Goal: Information Seeking & Learning: Learn about a topic

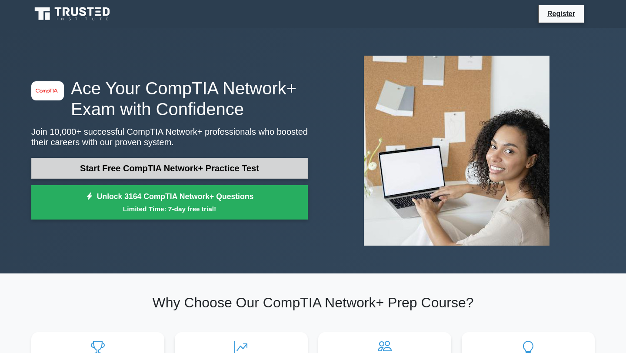
click at [284, 161] on link "Start Free CompTIA Network+ Practice Test" at bounding box center [169, 168] width 276 height 21
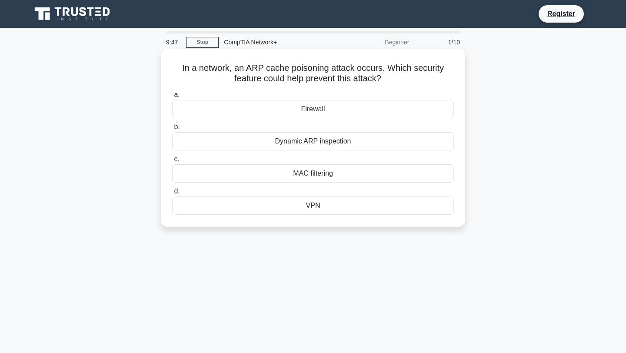
click at [311, 116] on div "Firewall" at bounding box center [313, 109] width 282 height 18
click at [172, 98] on input "a. Firewall" at bounding box center [172, 95] width 0 height 6
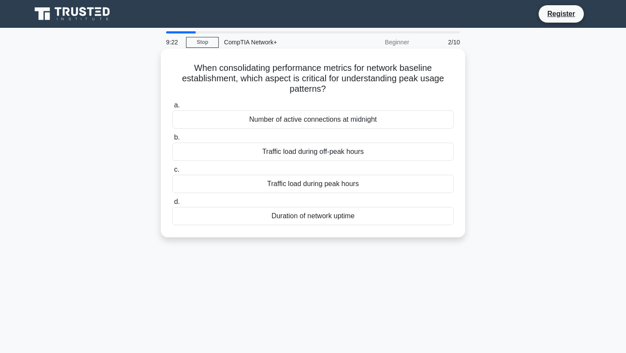
click at [317, 220] on div "Duration of network uptime" at bounding box center [313, 216] width 282 height 18
click at [172, 205] on input "d. Duration of network uptime" at bounding box center [172, 202] width 0 height 6
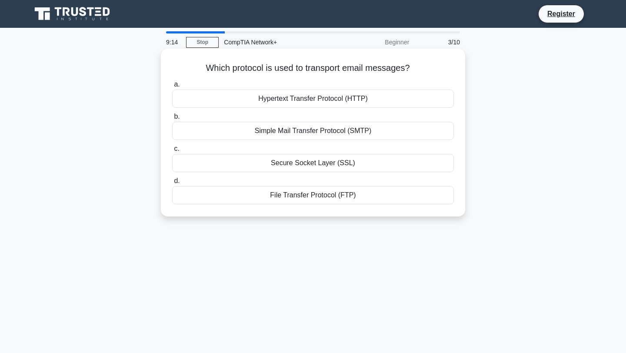
click at [312, 134] on div "Simple Mail Transfer Protocol (SMTP)" at bounding box center [313, 131] width 282 height 18
click at [172, 120] on input "b. Simple Mail Transfer Protocol (SMTP)" at bounding box center [172, 117] width 0 height 6
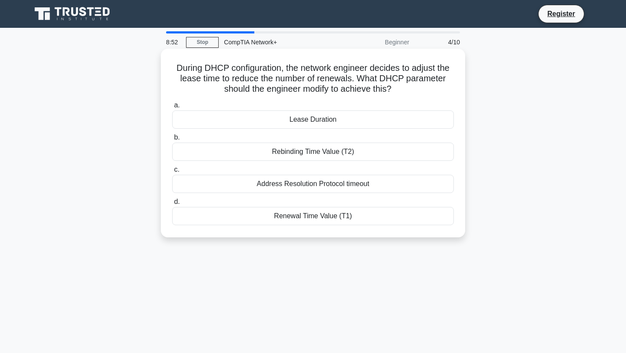
click at [332, 120] on div "Lease Duration" at bounding box center [313, 119] width 282 height 18
click at [172, 108] on input "a. Lease Duration" at bounding box center [172, 106] width 0 height 6
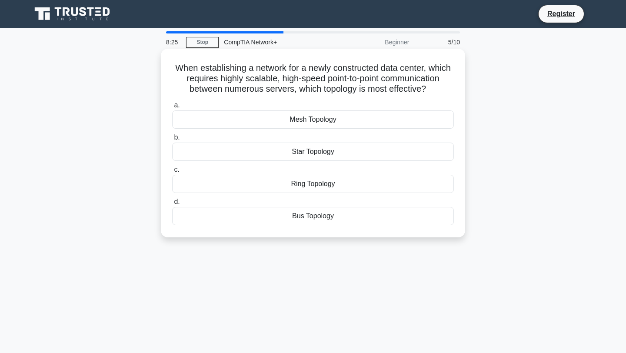
click at [315, 122] on div "Mesh Topology" at bounding box center [313, 119] width 282 height 18
click at [172, 108] on input "a. Mesh Topology" at bounding box center [172, 106] width 0 height 6
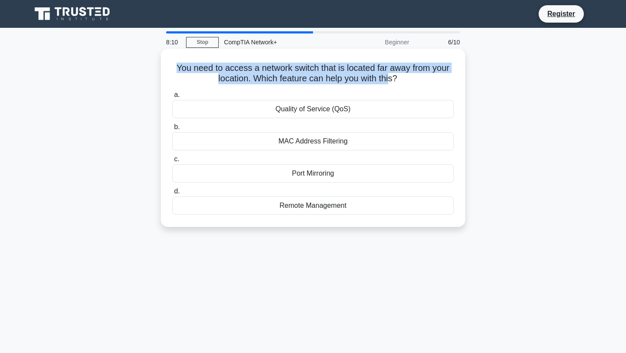
drag, startPoint x: 176, startPoint y: 66, endPoint x: 389, endPoint y: 75, distance: 212.7
click at [389, 75] on h5 "You need to access a network switch that is located far away from your location…" at bounding box center [312, 74] width 283 height 22
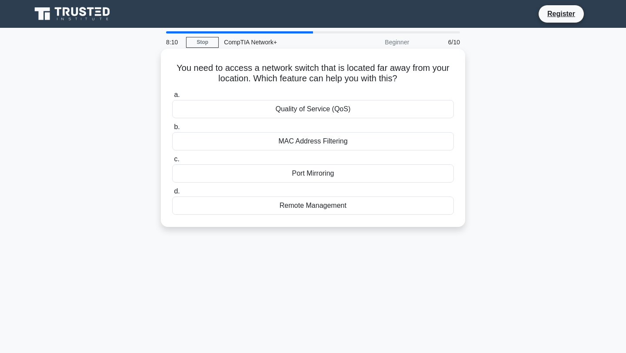
click at [389, 75] on h5 "You need to access a network switch that is located far away from your location…" at bounding box center [312, 74] width 283 height 22
click at [403, 83] on icon at bounding box center [400, 79] width 6 height 10
click at [313, 205] on div "Remote Management" at bounding box center [313, 205] width 282 height 18
click at [172, 194] on input "d. Remote Management" at bounding box center [172, 192] width 0 height 6
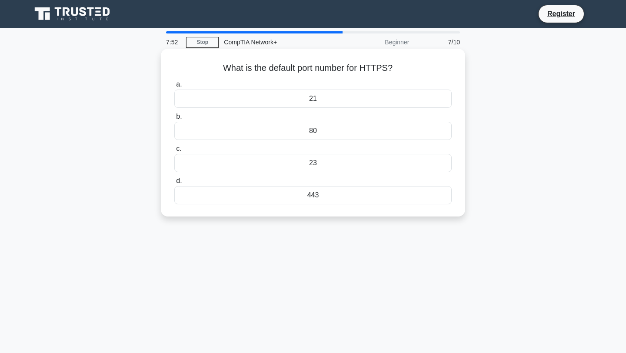
click at [328, 67] on h5 "What is the default port number for HTTPS? .spinner_0XTQ{transform-origin:cente…" at bounding box center [312, 68] width 279 height 11
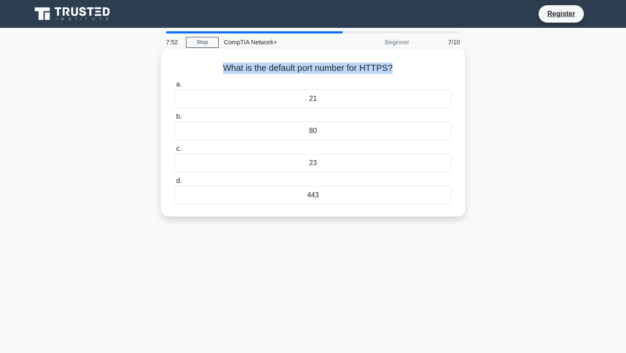
click at [328, 67] on h5 "What is the default port number for HTTPS? .spinner_0XTQ{transform-origin:cente…" at bounding box center [312, 68] width 279 height 11
copy div "What is the default port number for HTTPS? .spinner_0XTQ{transform-origin:cente…"
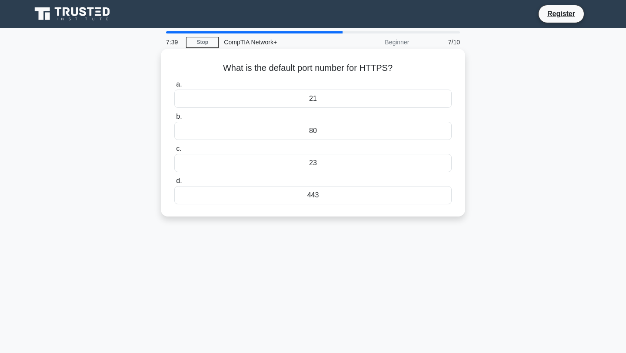
click at [315, 193] on div "443" at bounding box center [312, 195] width 277 height 18
click at [174, 184] on input "d. 443" at bounding box center [174, 181] width 0 height 6
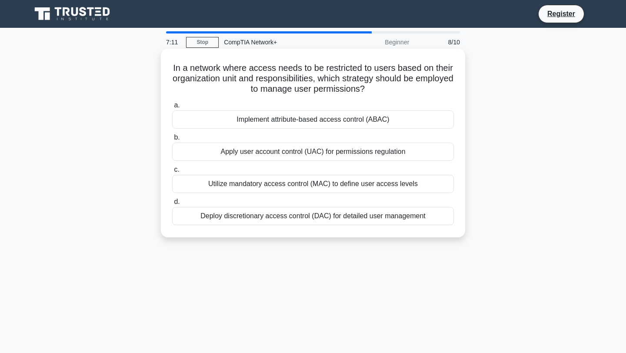
click at [289, 156] on div "Apply user account control (UAC) for permissions regulation" at bounding box center [313, 152] width 282 height 18
click at [172, 140] on input "b. Apply user account control (UAC) for permissions regulation" at bounding box center [172, 138] width 0 height 6
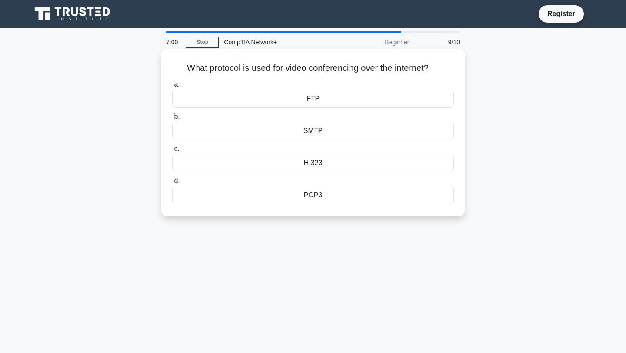
click at [310, 194] on div "POP3" at bounding box center [313, 195] width 282 height 18
click at [172, 184] on input "d. POP3" at bounding box center [172, 181] width 0 height 6
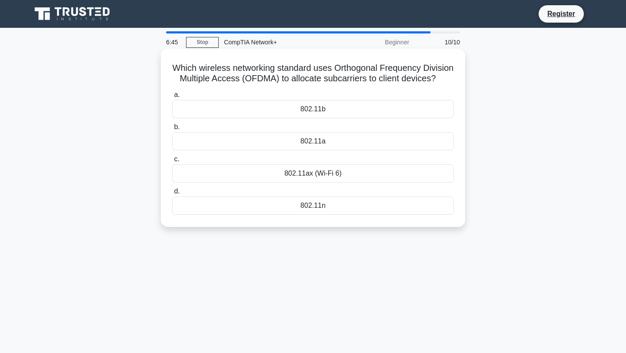
click at [239, 69] on h5 "Which wireless networking standard uses Orthogonal Frequency Division Multiple …" at bounding box center [312, 74] width 283 height 22
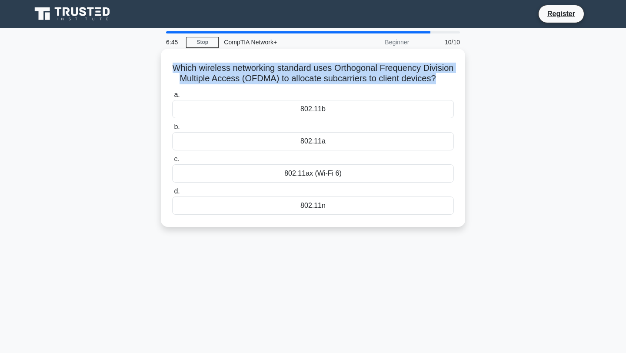
click at [239, 69] on h5 "Which wireless networking standard uses Orthogonal Frequency Division Multiple …" at bounding box center [312, 74] width 283 height 22
copy div "Which wireless networking standard uses Orthogonal Frequency Division Multiple …"
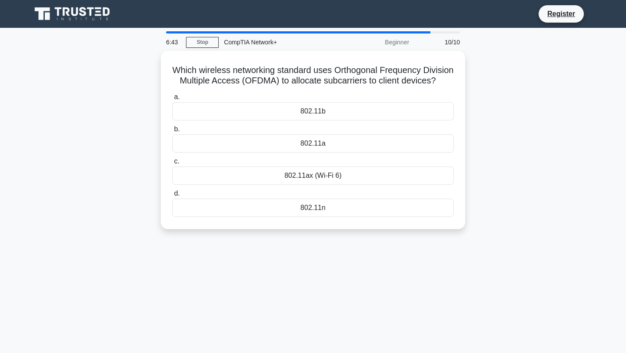
click at [511, 73] on div "Which wireless networking standard uses Orthogonal Frequency Division Multiple …" at bounding box center [313, 145] width 574 height 189
click at [304, 174] on div "802.11ax (Wi-Fi 6)" at bounding box center [313, 173] width 282 height 18
click at [172, 162] on input "c. 802.11ax (Wi-Fi 6)" at bounding box center [172, 159] width 0 height 6
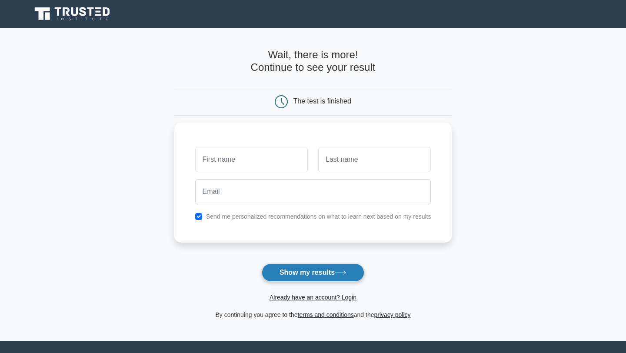
click at [300, 273] on button "Show my results" at bounding box center [313, 272] width 103 height 18
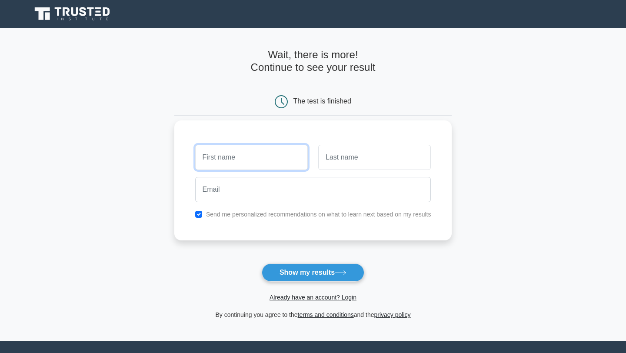
click at [276, 159] on input "text" at bounding box center [251, 157] width 113 height 25
type input "Muhammad"
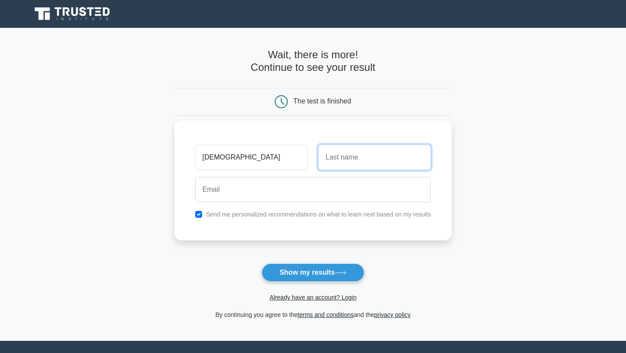
click at [335, 156] on input "text" at bounding box center [374, 157] width 113 height 25
type input "Qamar"
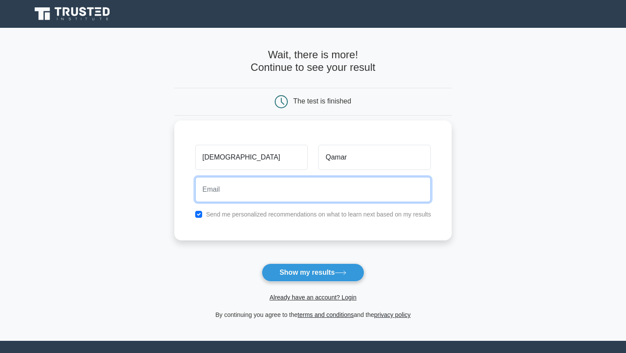
click at [308, 196] on input "email" at bounding box center [313, 189] width 236 height 25
type input "acheron381@gmail.com"
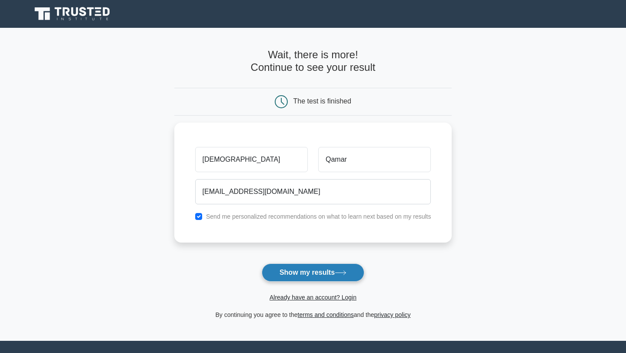
click at [300, 269] on button "Show my results" at bounding box center [313, 272] width 103 height 18
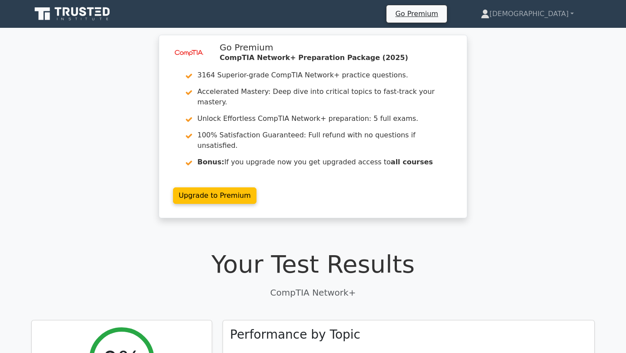
scroll to position [316, 0]
